Goal: Find specific page/section: Find specific page/section

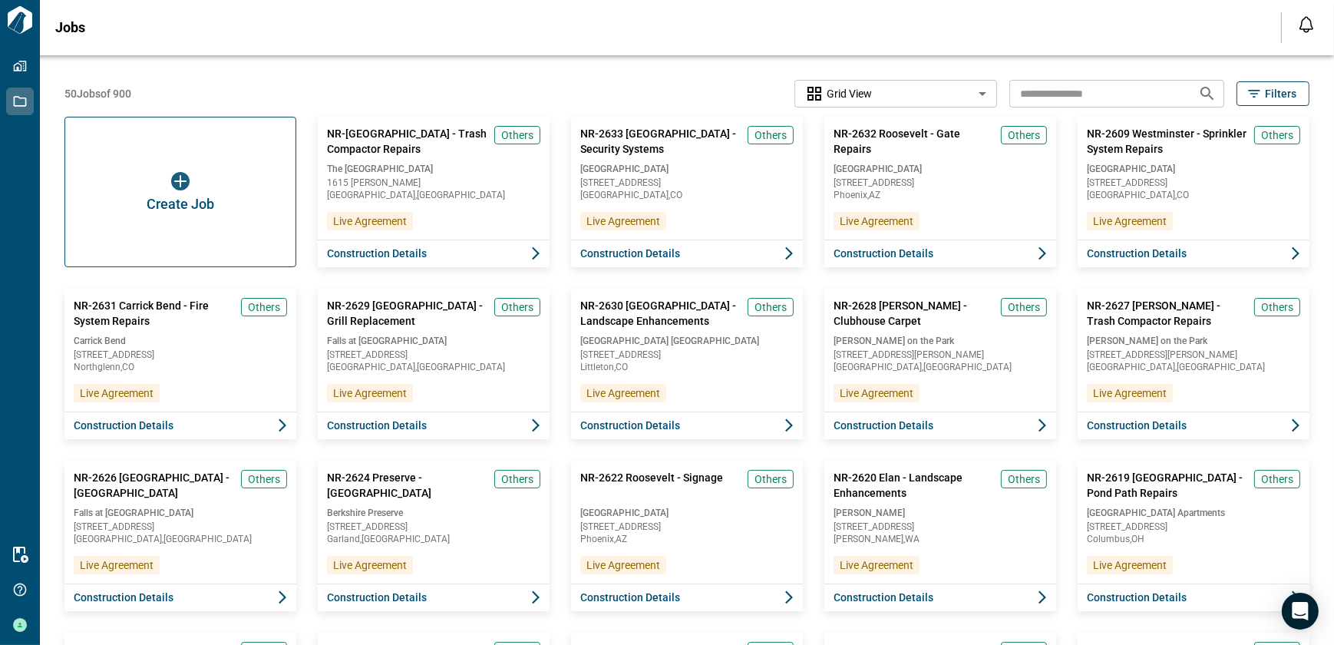
click at [1049, 92] on input "text" at bounding box center [1097, 93] width 176 height 28
type input "****"
